Goal: Task Accomplishment & Management: Complete application form

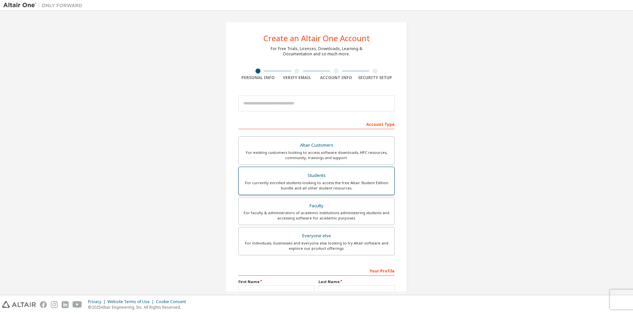
click at [357, 176] on div "Students" at bounding box center [316, 175] width 148 height 9
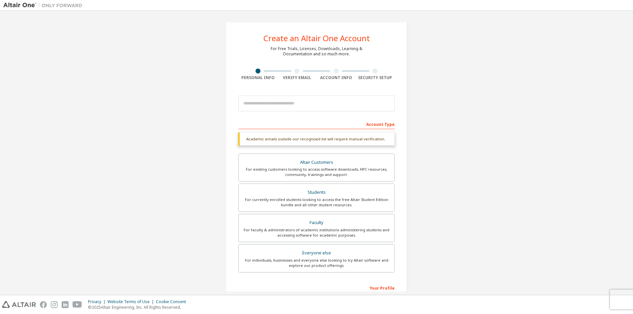
click at [317, 123] on div "Account Type" at bounding box center [316, 124] width 156 height 11
click at [248, 132] on div "Account Type Academic emails outside our recognised list will require manual ve…" at bounding box center [316, 243] width 156 height 249
click at [264, 142] on div "Academic emails outside our recognised list will require manual verification." at bounding box center [316, 138] width 156 height 13
click at [256, 118] on form "This is a federated email. No need to register a new account. You should be abl…" at bounding box center [316, 229] width 156 height 275
click at [266, 106] on input "email" at bounding box center [316, 104] width 156 height 16
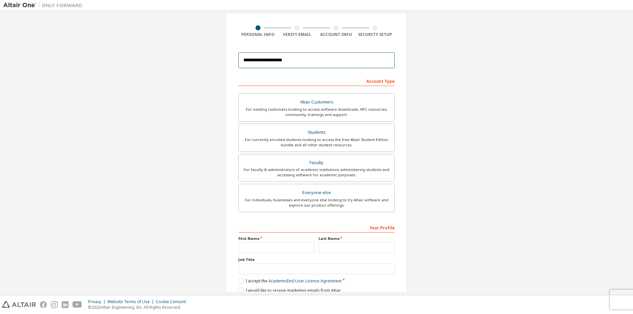
scroll to position [71, 0]
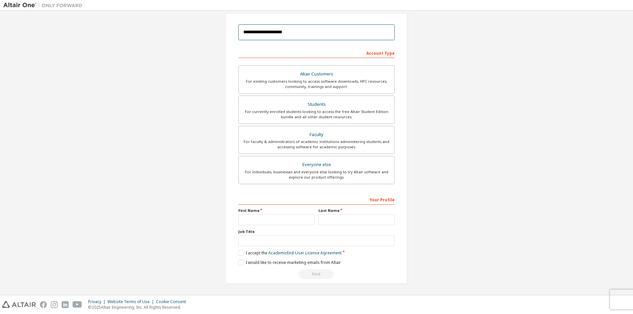
type input "**********"
click at [295, 221] on input "text" at bounding box center [276, 219] width 76 height 11
type input "*****"
click at [346, 217] on input "text" at bounding box center [356, 219] width 76 height 11
type input "*******"
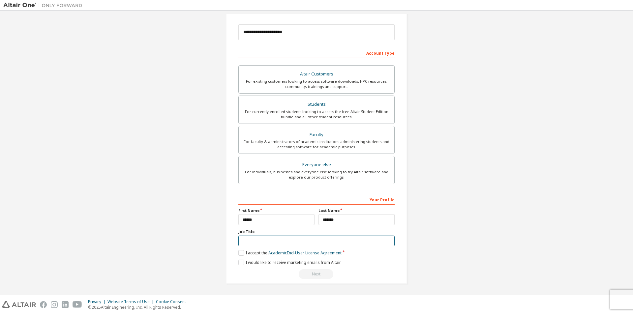
click at [327, 240] on input "text" at bounding box center [316, 241] width 156 height 11
click at [240, 254] on label "I accept the Academic End-User License Agreement" at bounding box center [289, 253] width 103 height 6
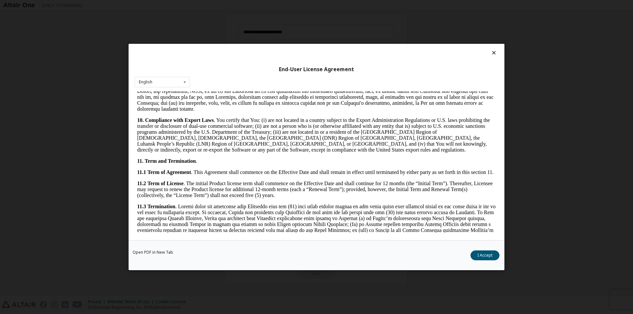
scroll to position [987, 0]
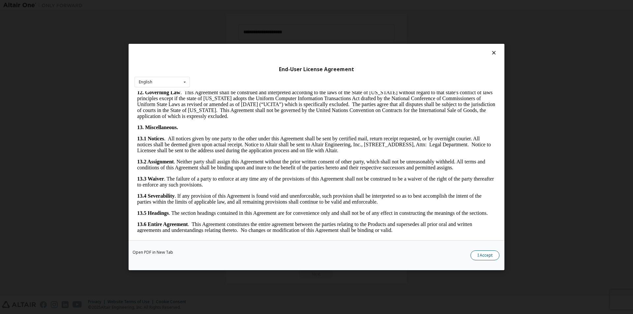
click at [489, 256] on button "I Accept" at bounding box center [484, 255] width 29 height 10
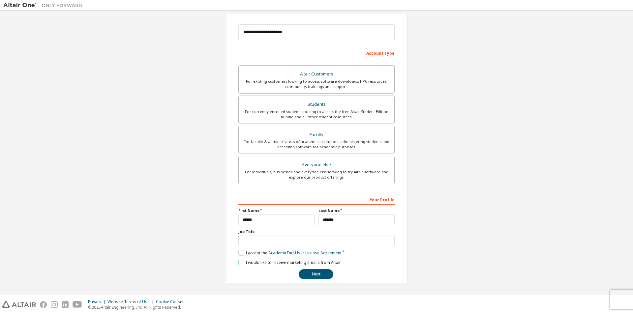
click at [239, 260] on label "I would like to receive marketing emails from Altair" at bounding box center [289, 263] width 102 height 6
click at [255, 237] on input "text" at bounding box center [316, 241] width 156 height 11
type input "*"
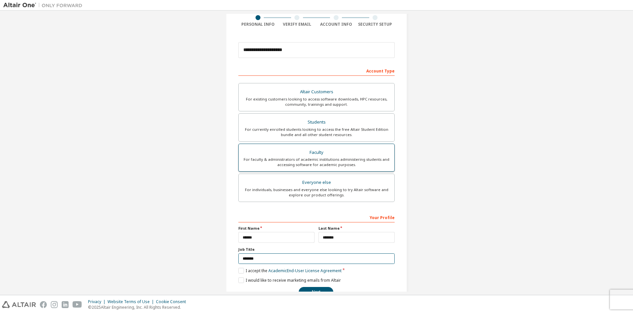
scroll to position [71, 0]
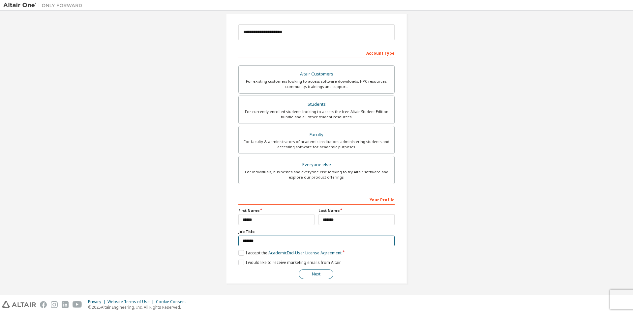
type input "*******"
click at [324, 276] on button "Next" at bounding box center [315, 274] width 35 height 10
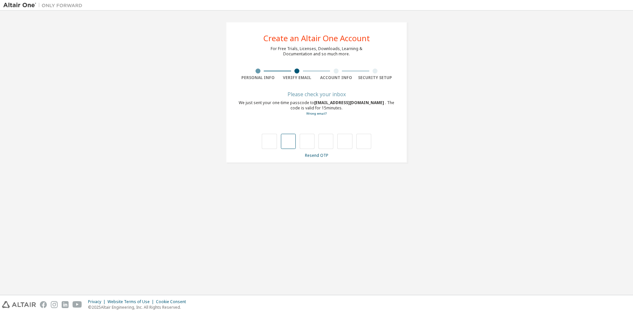
type input "*"
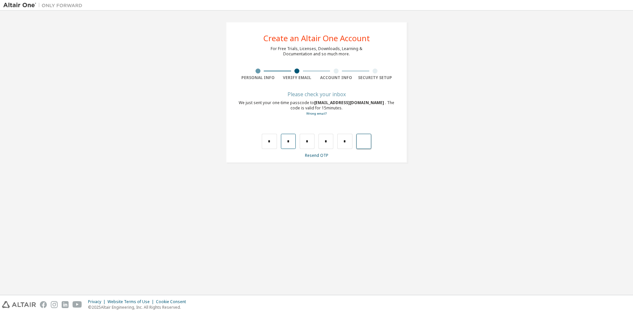
type input "*"
